Goal: Find specific fact: Find specific fact

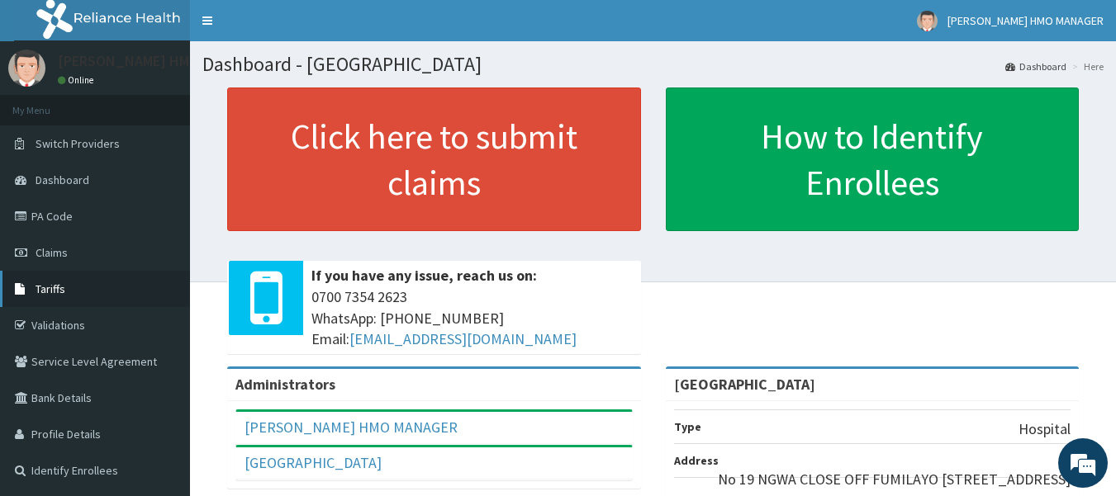
click at [79, 281] on link "Tariffs" at bounding box center [95, 289] width 190 height 36
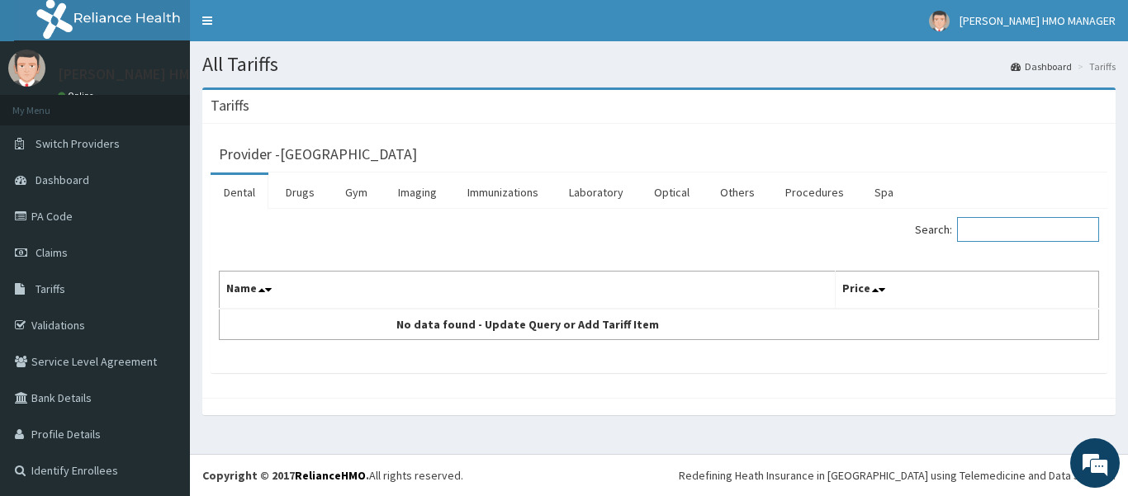
click at [979, 235] on input "Search:" at bounding box center [1028, 229] width 142 height 25
type input "UNA"
click at [304, 194] on link "Drugs" at bounding box center [300, 192] width 55 height 35
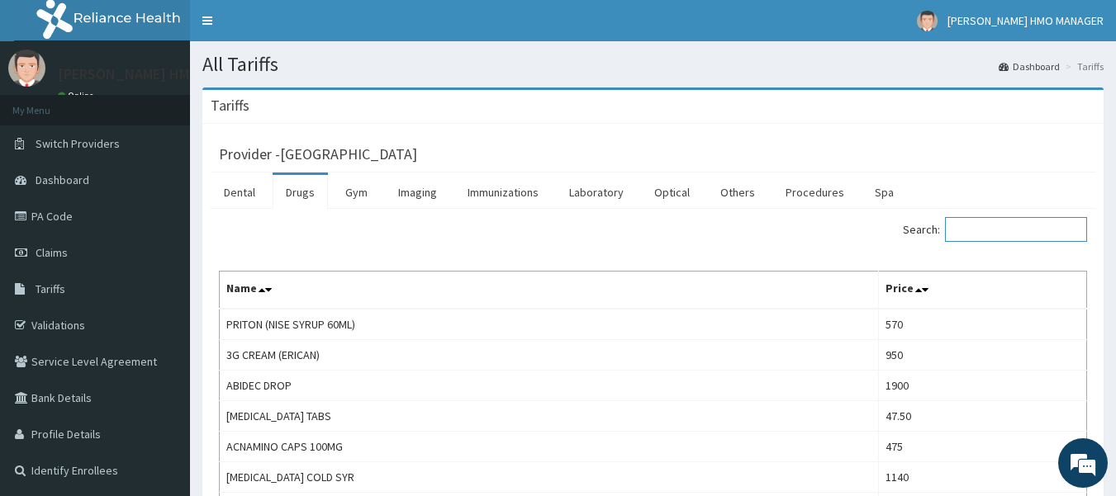
click at [997, 232] on input "Search:" at bounding box center [1016, 229] width 142 height 25
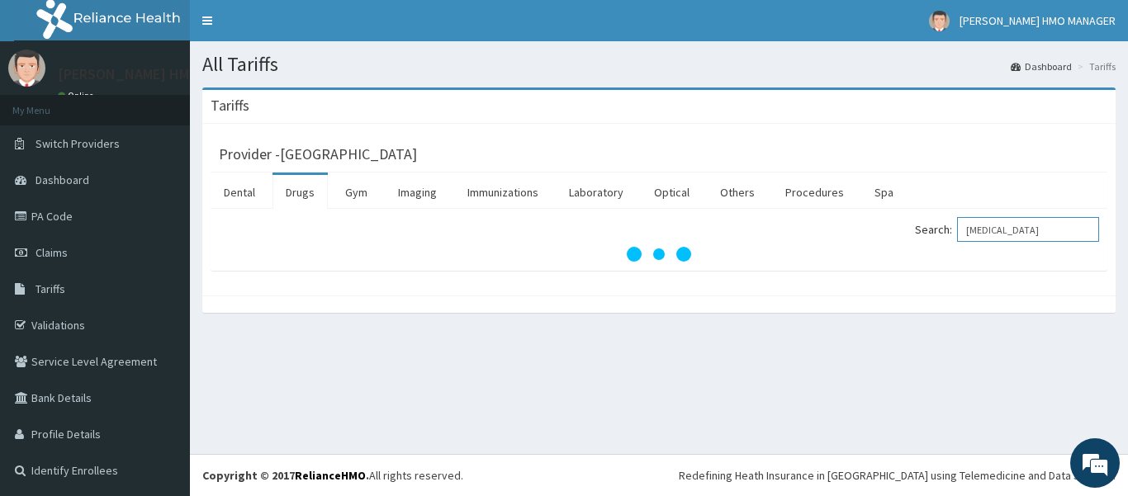
click at [1041, 237] on input "[MEDICAL_DATA]" at bounding box center [1028, 229] width 142 height 25
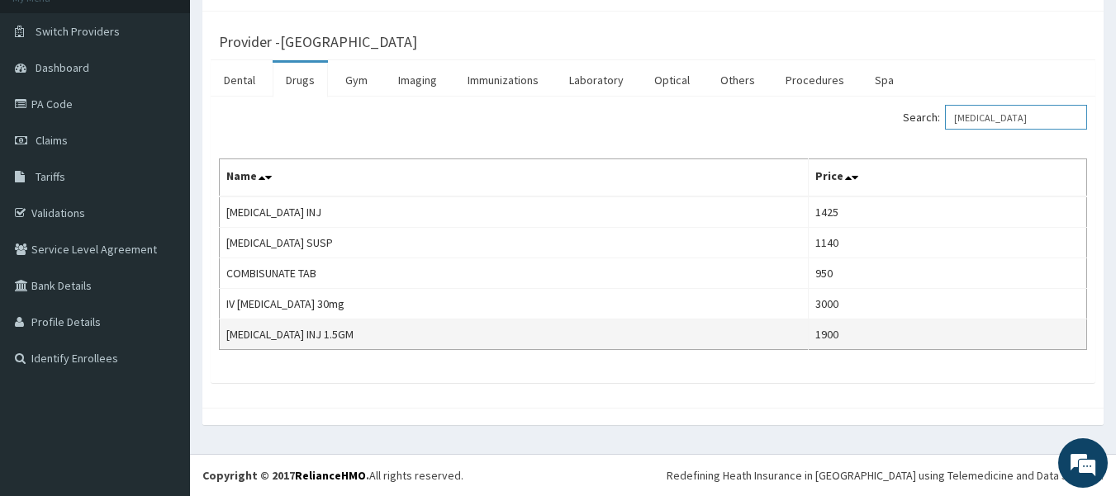
scroll to position [30, 0]
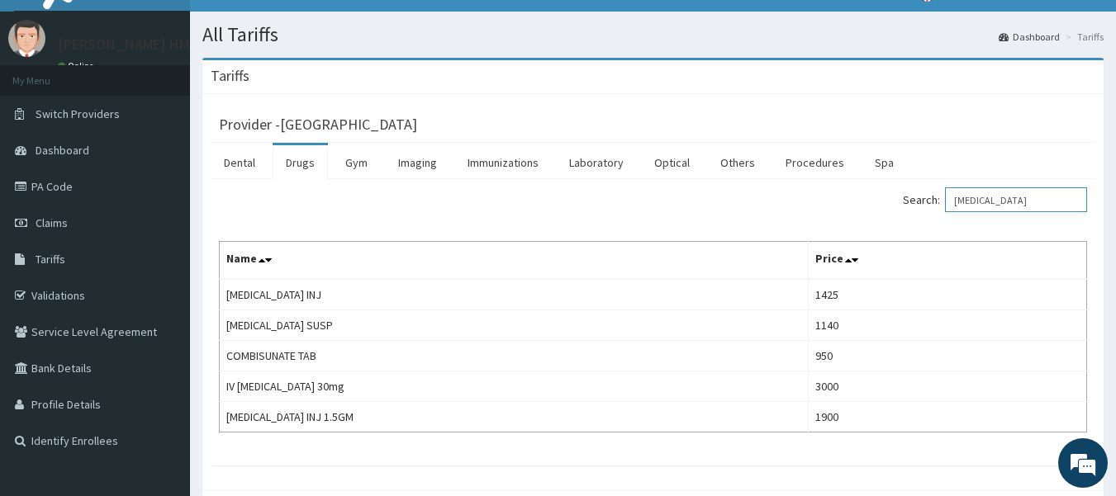
type input "[MEDICAL_DATA]"
